Goal: Task Accomplishment & Management: Complete application form

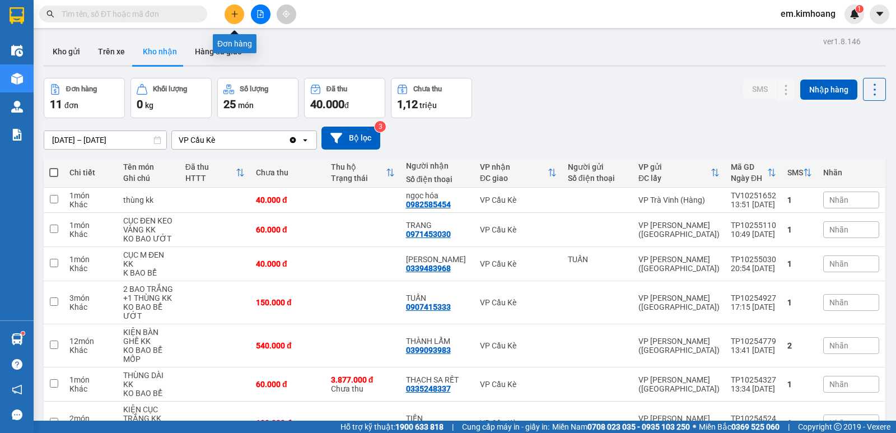
click at [237, 10] on button at bounding box center [235, 14] width 20 height 20
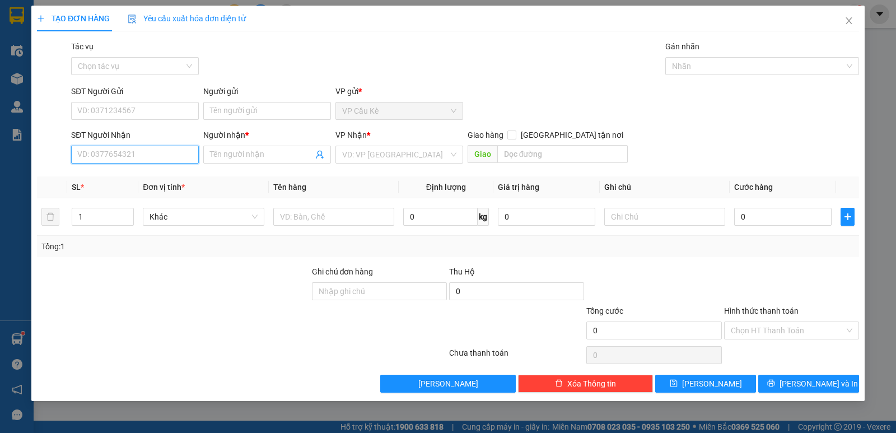
click at [179, 160] on input "SĐT Người Nhận" at bounding box center [135, 155] width 128 height 18
type input "0968612175"
click at [176, 179] on div "0968612175 - ANH" at bounding box center [135, 177] width 114 height 12
type input "ANH"
type input "1"
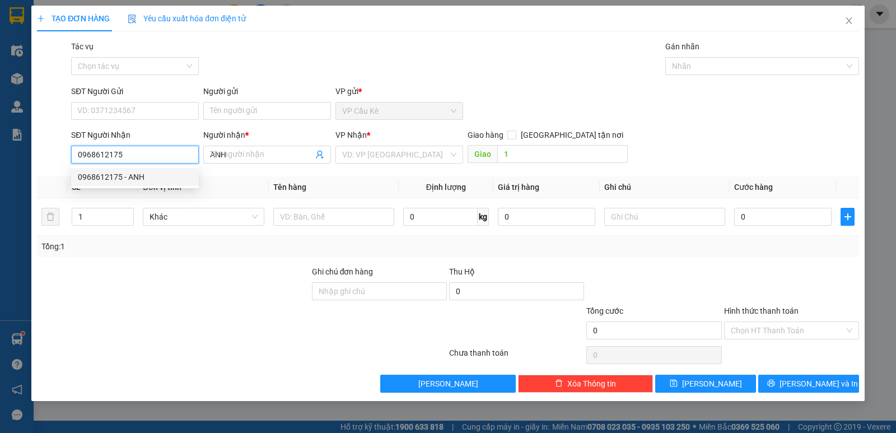
type input "30.000"
type input "0968612175"
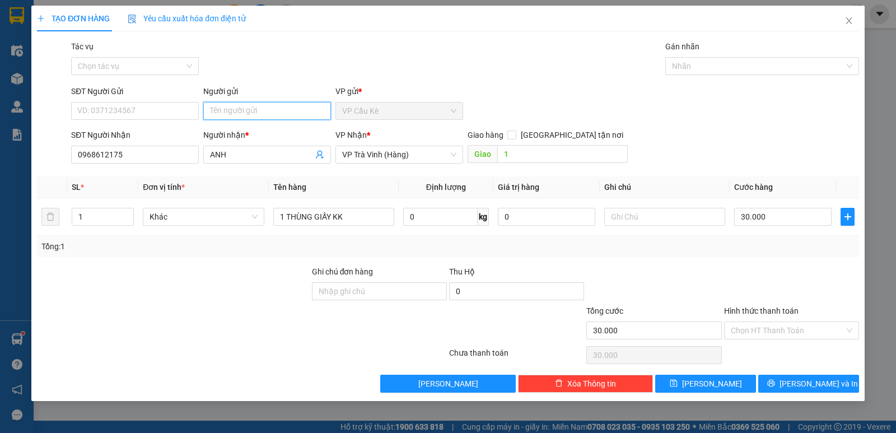
click at [255, 113] on input "Người gửi" at bounding box center [267, 111] width 128 height 18
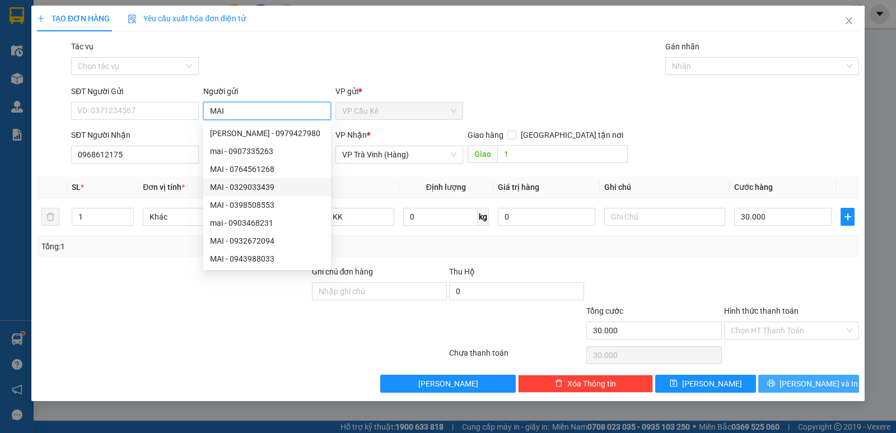
type input "MAI"
click at [785, 383] on button "[PERSON_NAME] và In" at bounding box center [808, 384] width 101 height 18
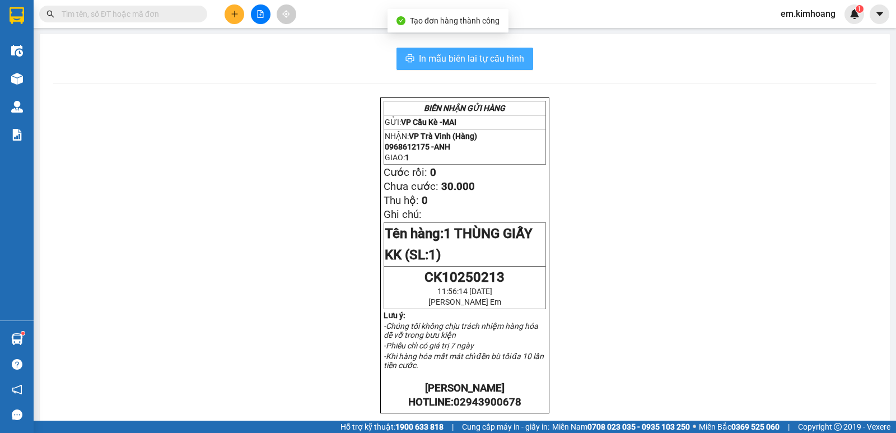
click at [471, 60] on span "In mẫu biên lai tự cấu hình" at bounding box center [471, 59] width 105 height 14
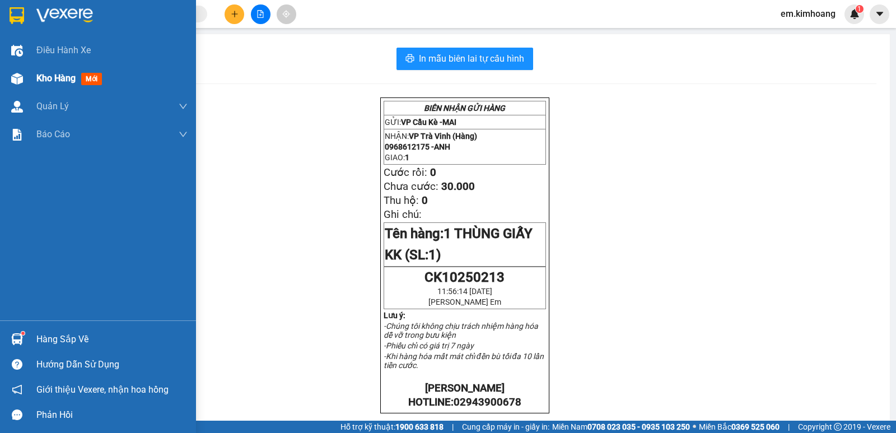
click at [34, 80] on div "Kho hàng mới" at bounding box center [98, 78] width 196 height 28
